Goal: Information Seeking & Learning: Check status

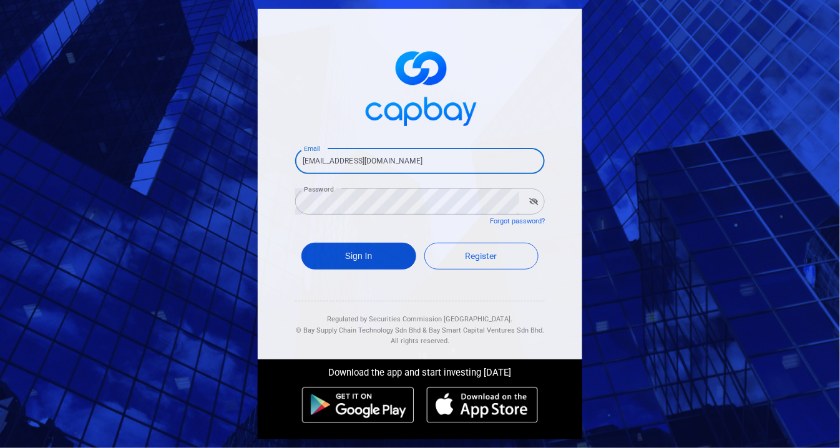
click at [343, 261] on button "Sign In" at bounding box center [358, 256] width 115 height 27
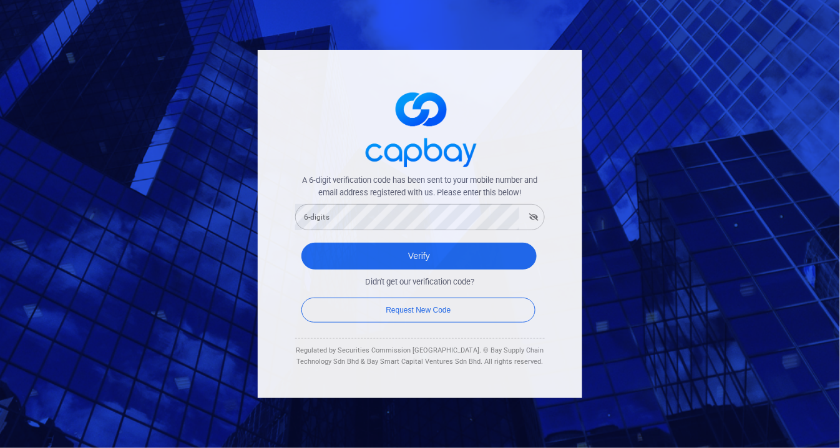
click at [358, 233] on form "A 6-digit verification code has been sent to your mobile number and email addre…" at bounding box center [420, 250] width 250 height 152
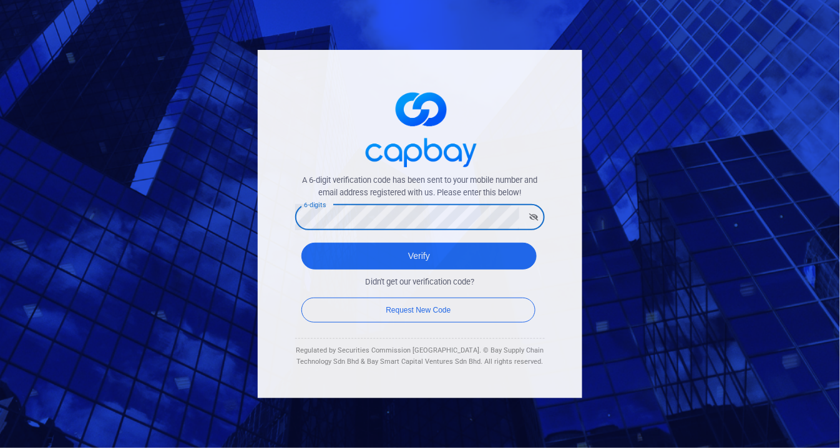
click at [301, 243] on button "Verify" at bounding box center [418, 256] width 235 height 27
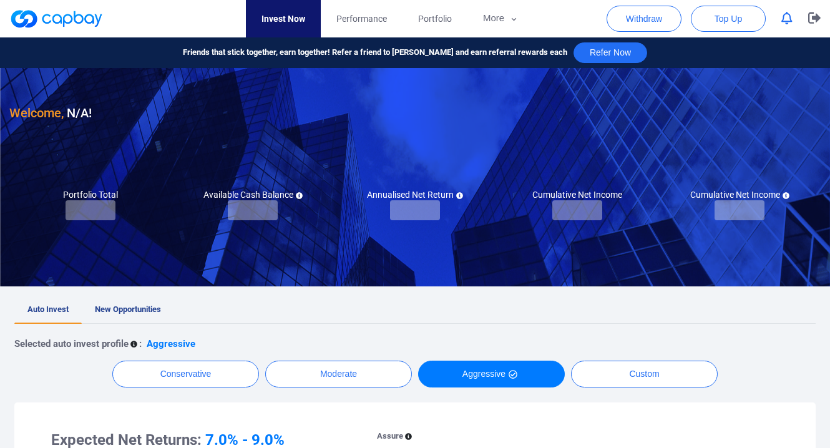
checkbox input "true"
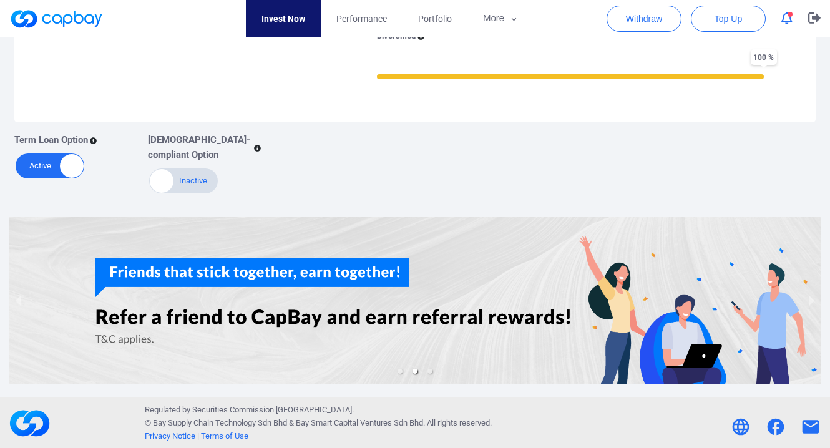
scroll to position [113, 0]
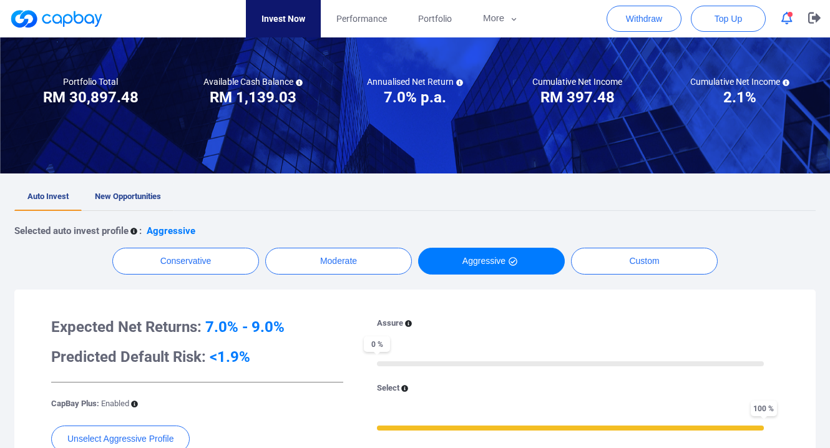
click at [132, 195] on span "New Opportunities" at bounding box center [128, 196] width 66 height 9
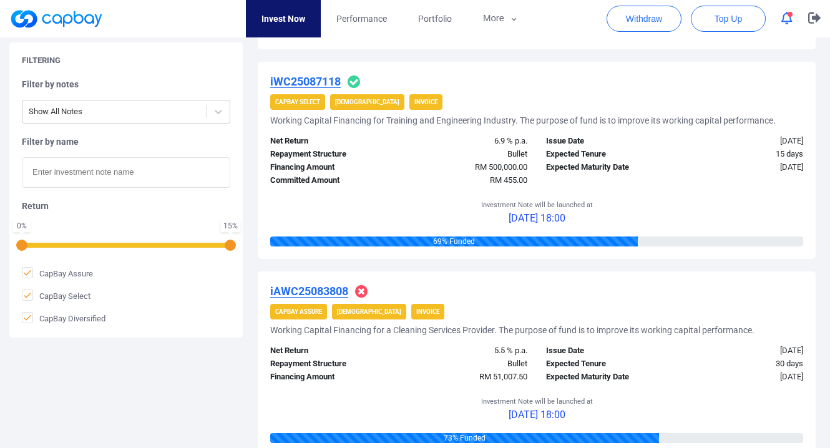
scroll to position [1456, 0]
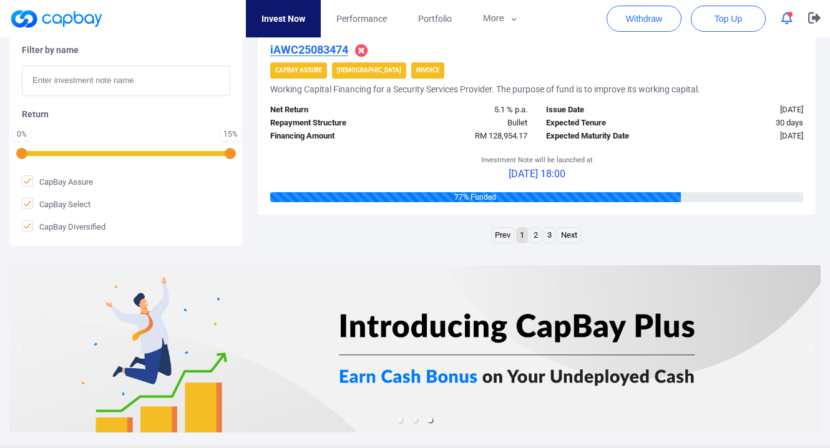
click at [540, 228] on link "2" at bounding box center [535, 236] width 11 height 16
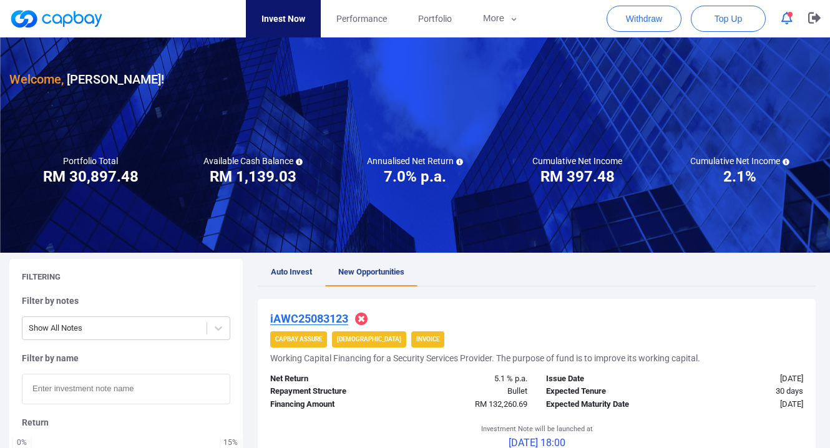
scroll to position [0, 0]
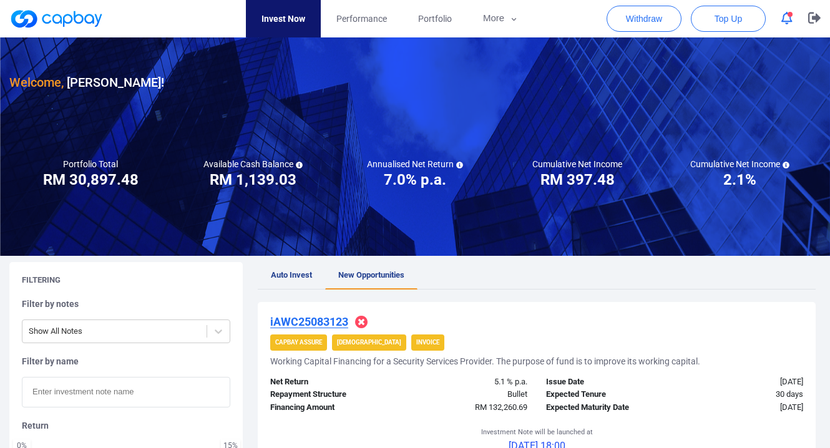
click at [287, 279] on span "Auto Invest" at bounding box center [291, 274] width 41 height 9
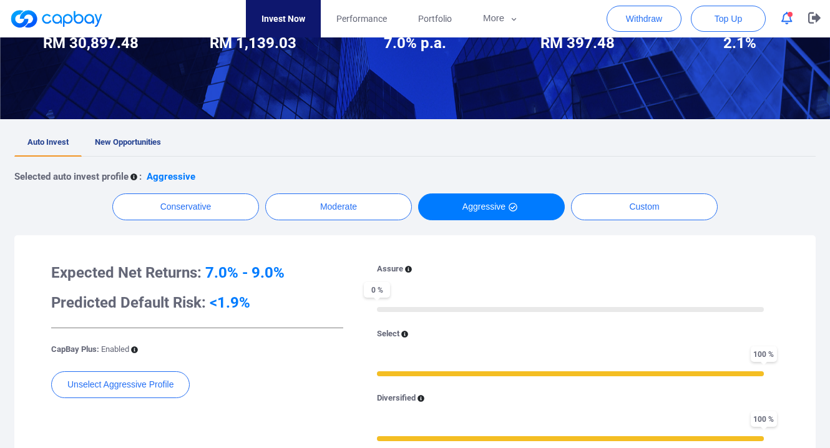
scroll to position [113, 0]
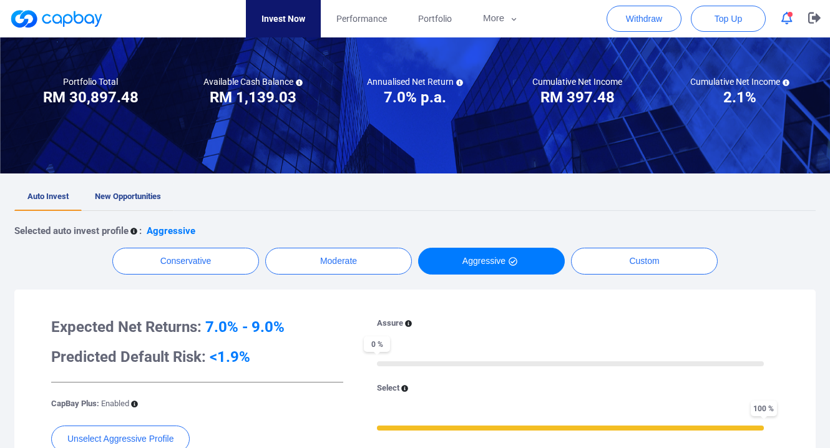
click at [122, 202] on link "New Opportunities" at bounding box center [128, 196] width 92 height 27
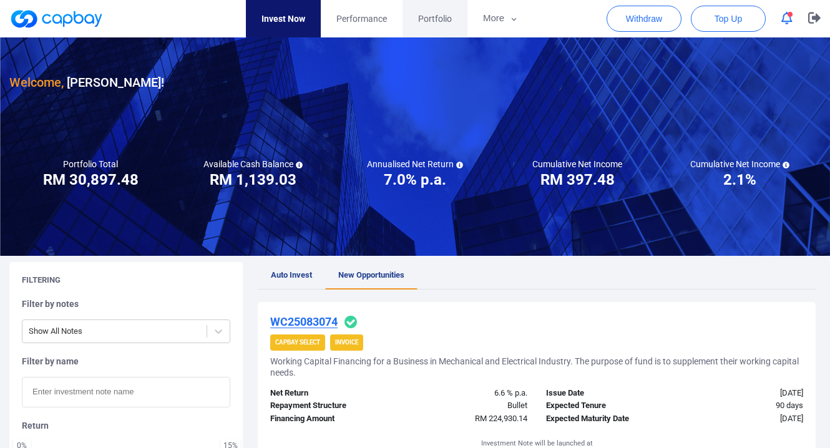
click at [440, 29] on link "Portfolio" at bounding box center [434, 18] width 65 height 37
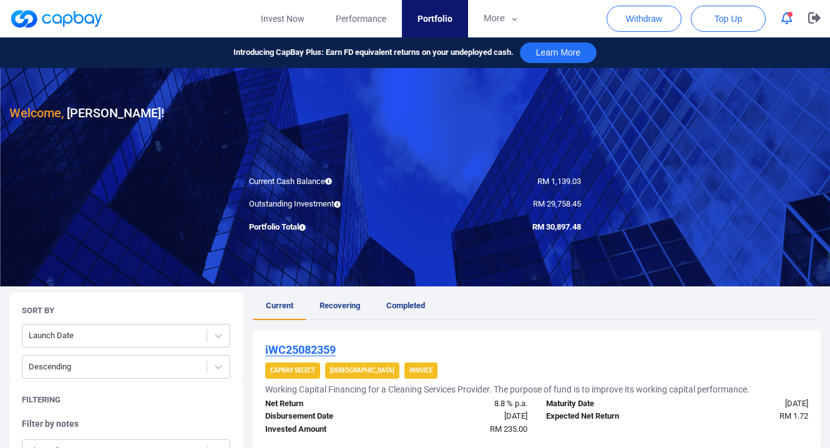
scroll to position [208, 0]
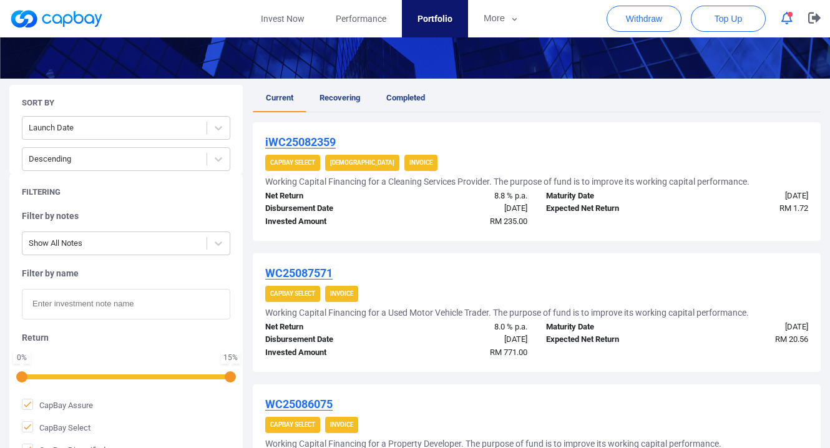
click at [778, 17] on button "button" at bounding box center [787, 18] width 24 height 19
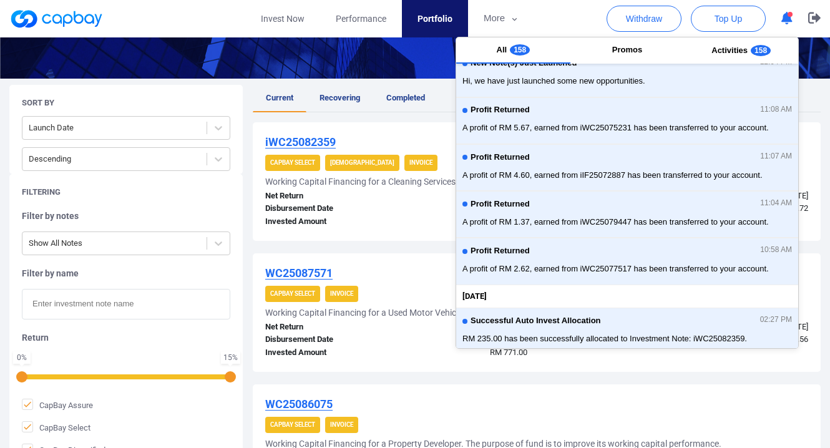
scroll to position [0, 0]
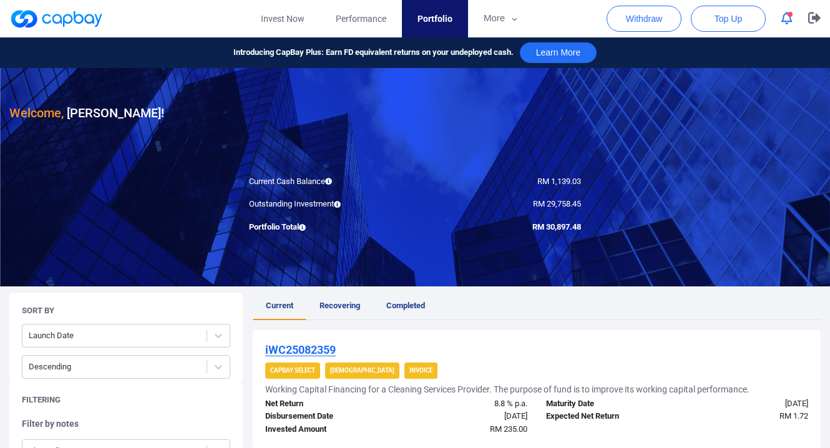
click at [366, 158] on div at bounding box center [415, 177] width 830 height 218
click at [348, 24] on span "Performance" at bounding box center [361, 19] width 51 height 14
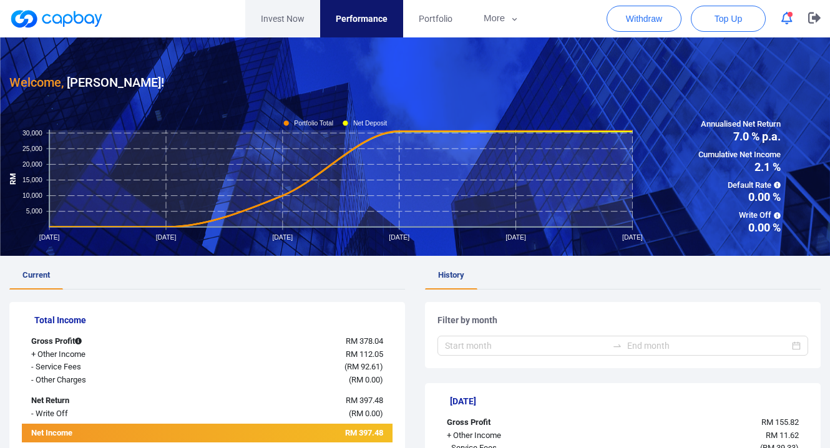
click at [270, 26] on link "Invest Now" at bounding box center [282, 18] width 75 height 37
